Goal: Task Accomplishment & Management: Manage account settings

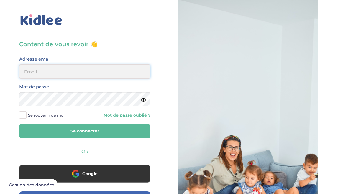
click at [130, 74] on input "email" at bounding box center [84, 72] width 131 height 14
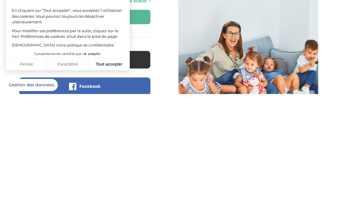
type input "[EMAIL_ADDRESS][DOMAIN_NAME]"
click at [117, 168] on button "Tout accepter" at bounding box center [109, 174] width 41 height 12
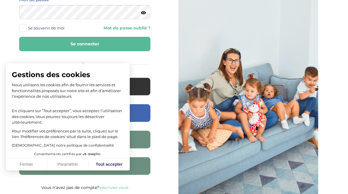
checkbox input "true"
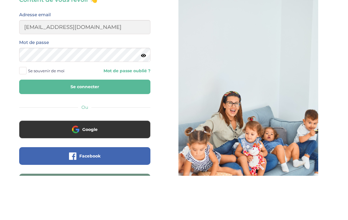
click at [142, 98] on icon at bounding box center [143, 100] width 5 height 4
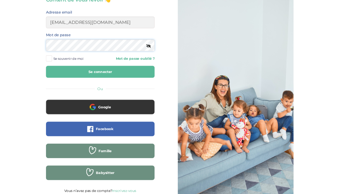
scroll to position [44, 0]
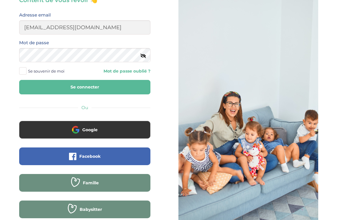
click at [125, 89] on button "Se connecter" at bounding box center [84, 87] width 131 height 14
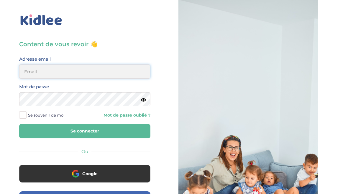
click at [138, 72] on input "email" at bounding box center [84, 72] width 131 height 14
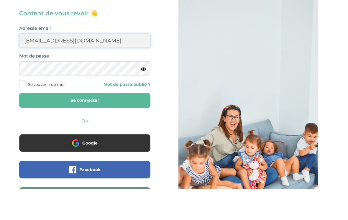
type input "[EMAIL_ADDRESS][DOMAIN_NAME]"
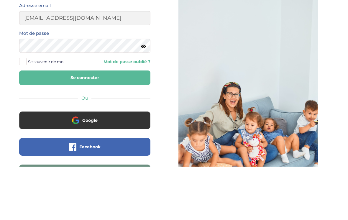
click at [128, 124] on button "Se connecter" at bounding box center [84, 131] width 131 height 14
